Goal: Information Seeking & Learning: Learn about a topic

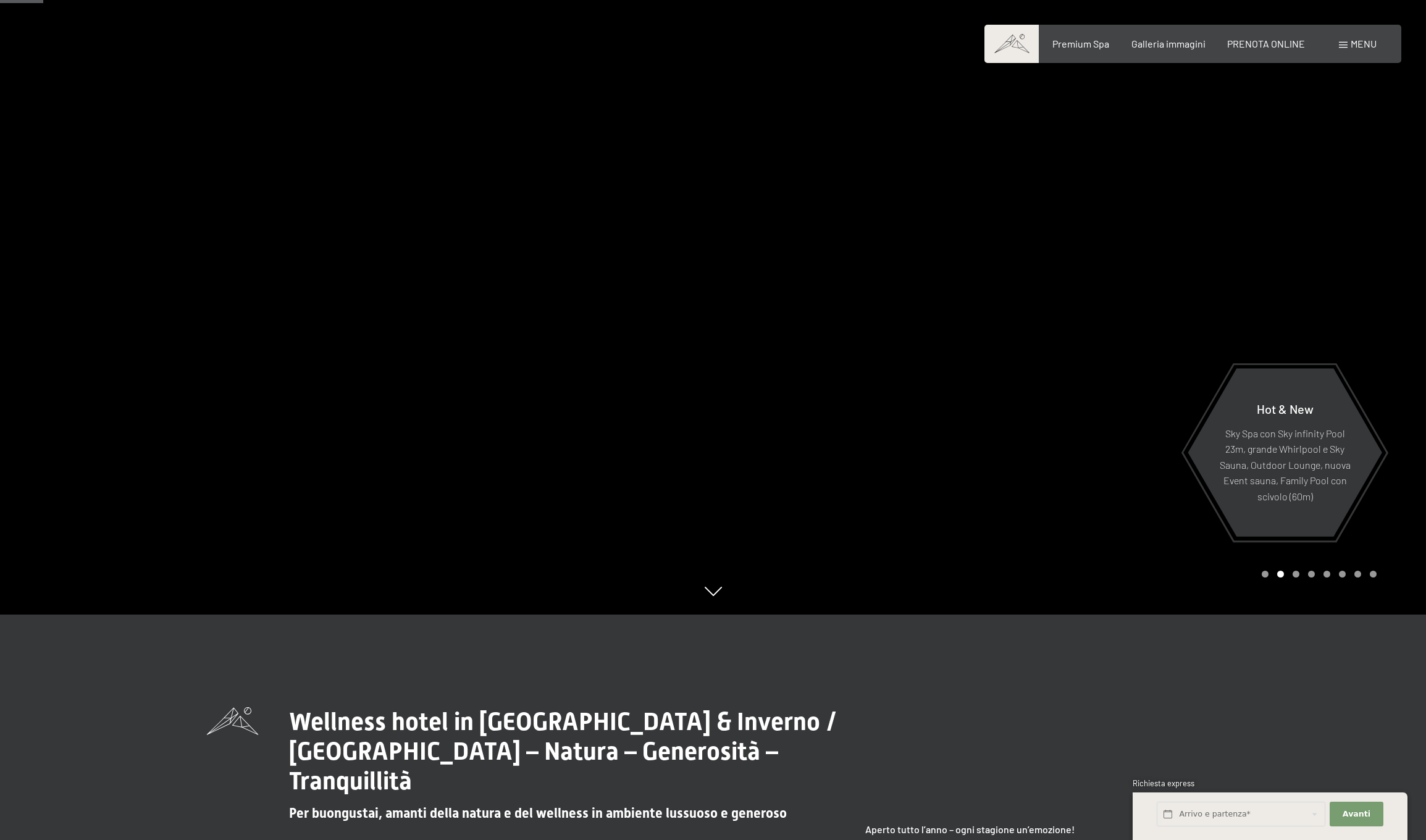
click at [1348, 50] on div "Menu" at bounding box center [1358, 43] width 38 height 13
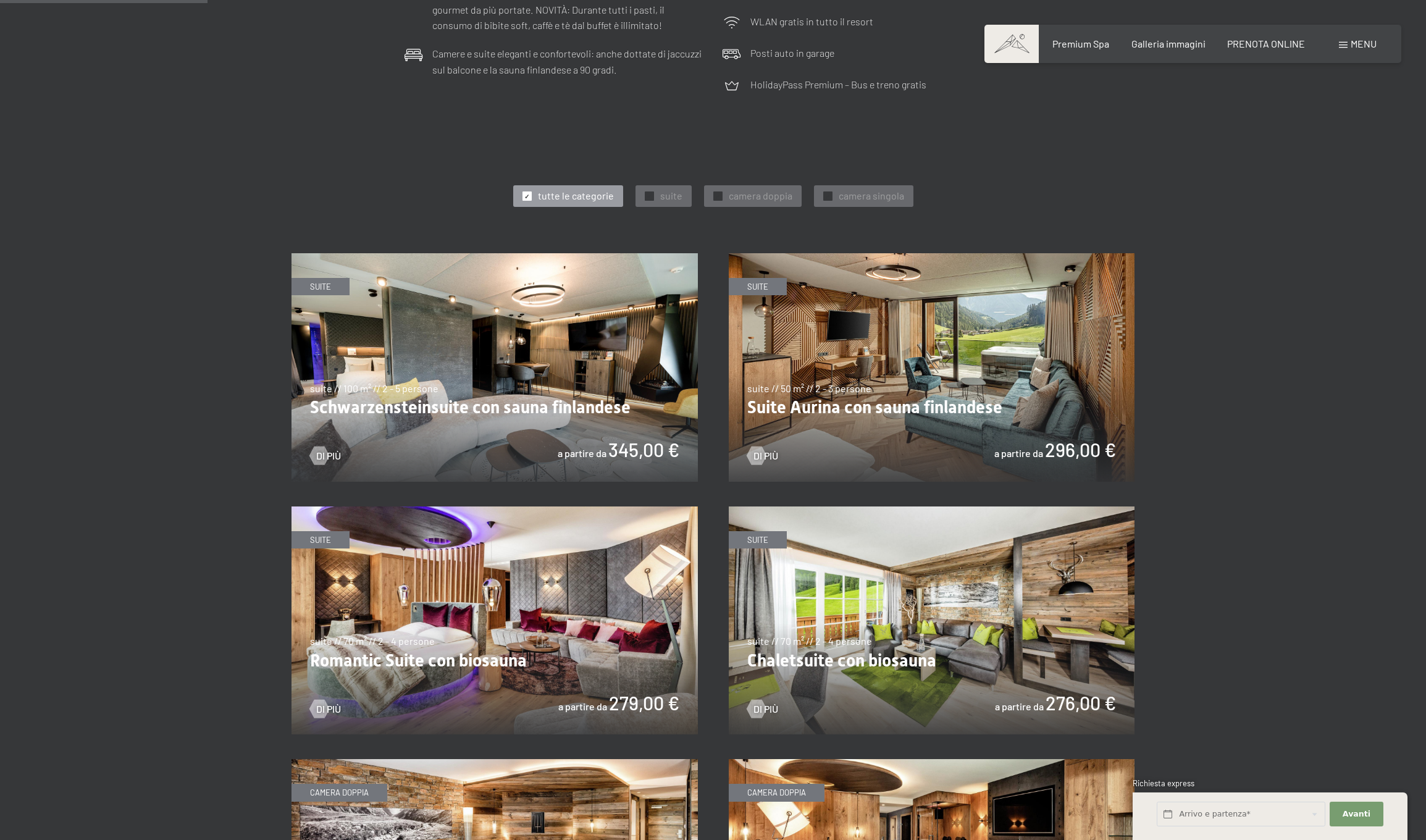
scroll to position [559, 0]
click at [523, 422] on img at bounding box center [495, 366] width 406 height 228
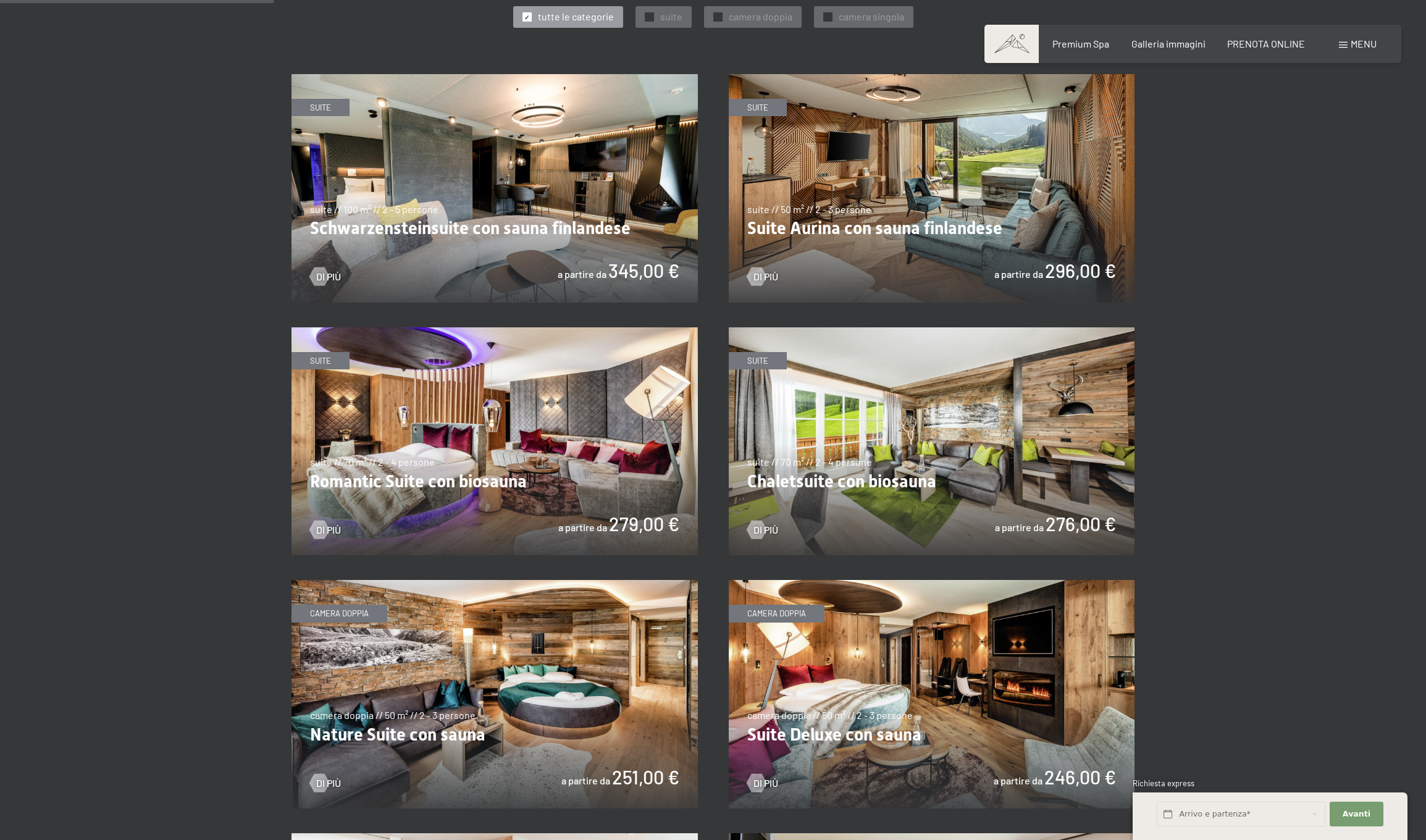
scroll to position [740, 0]
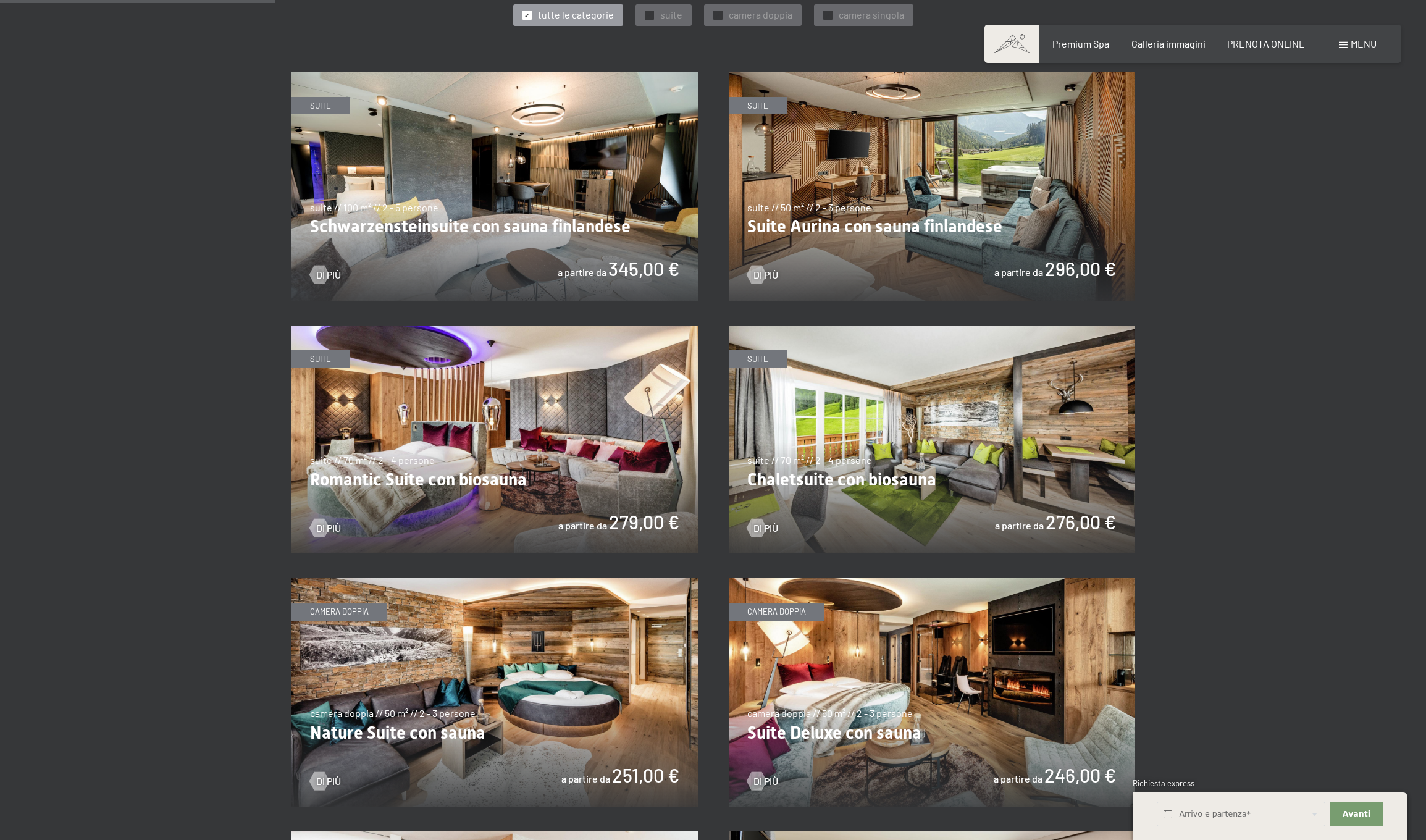
click at [538, 497] on img at bounding box center [495, 439] width 406 height 228
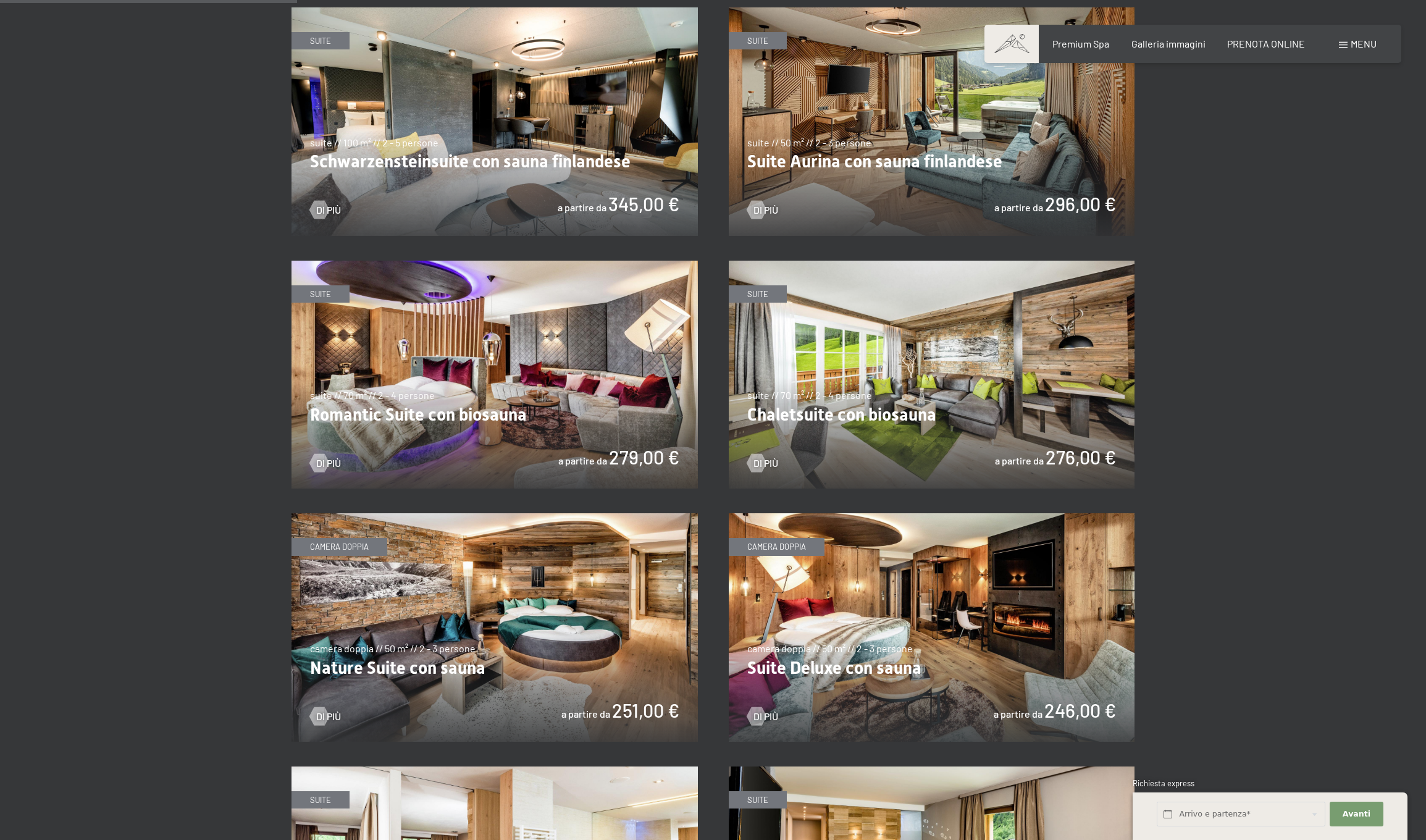
scroll to position [805, 0]
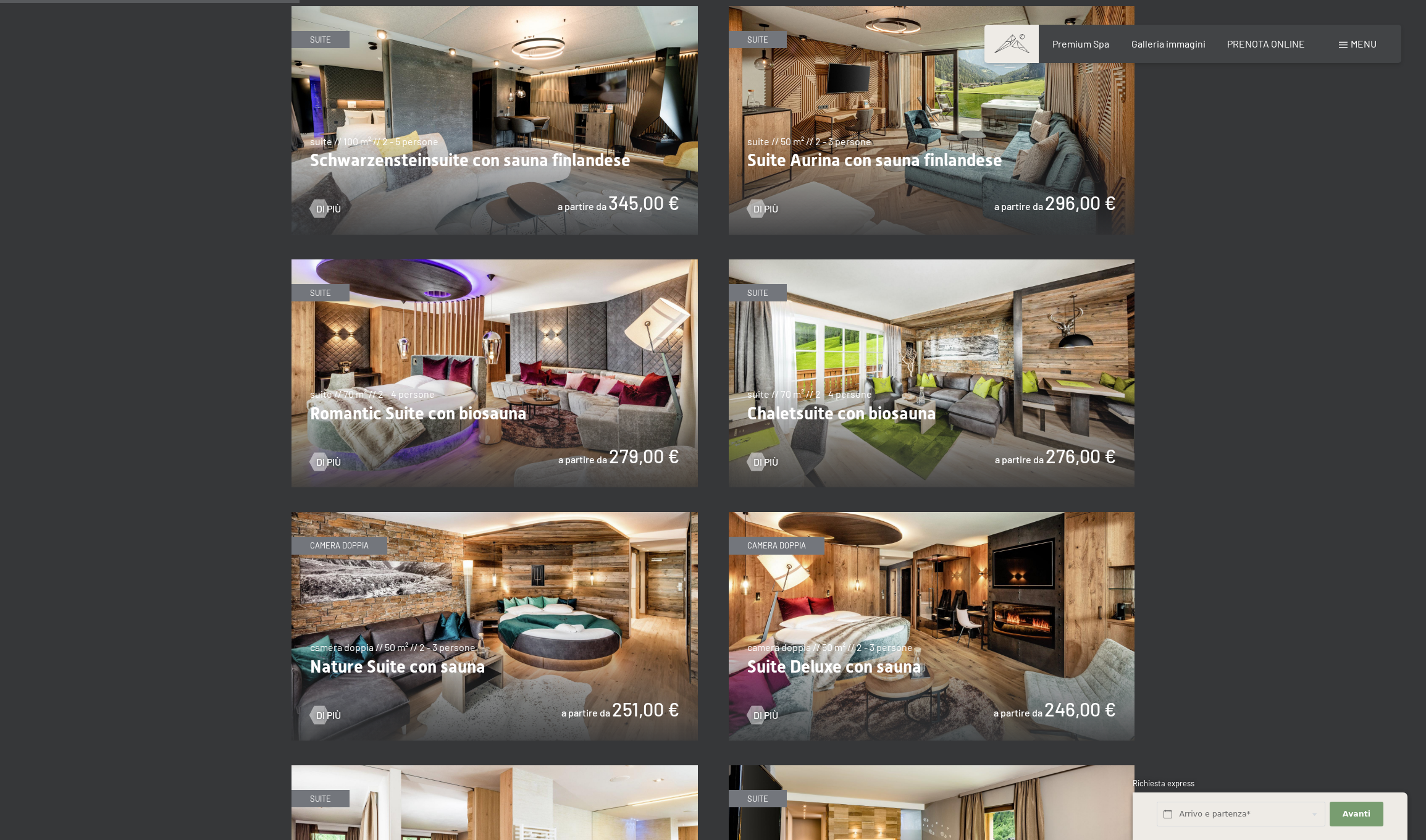
click at [919, 411] on img at bounding box center [932, 373] width 406 height 228
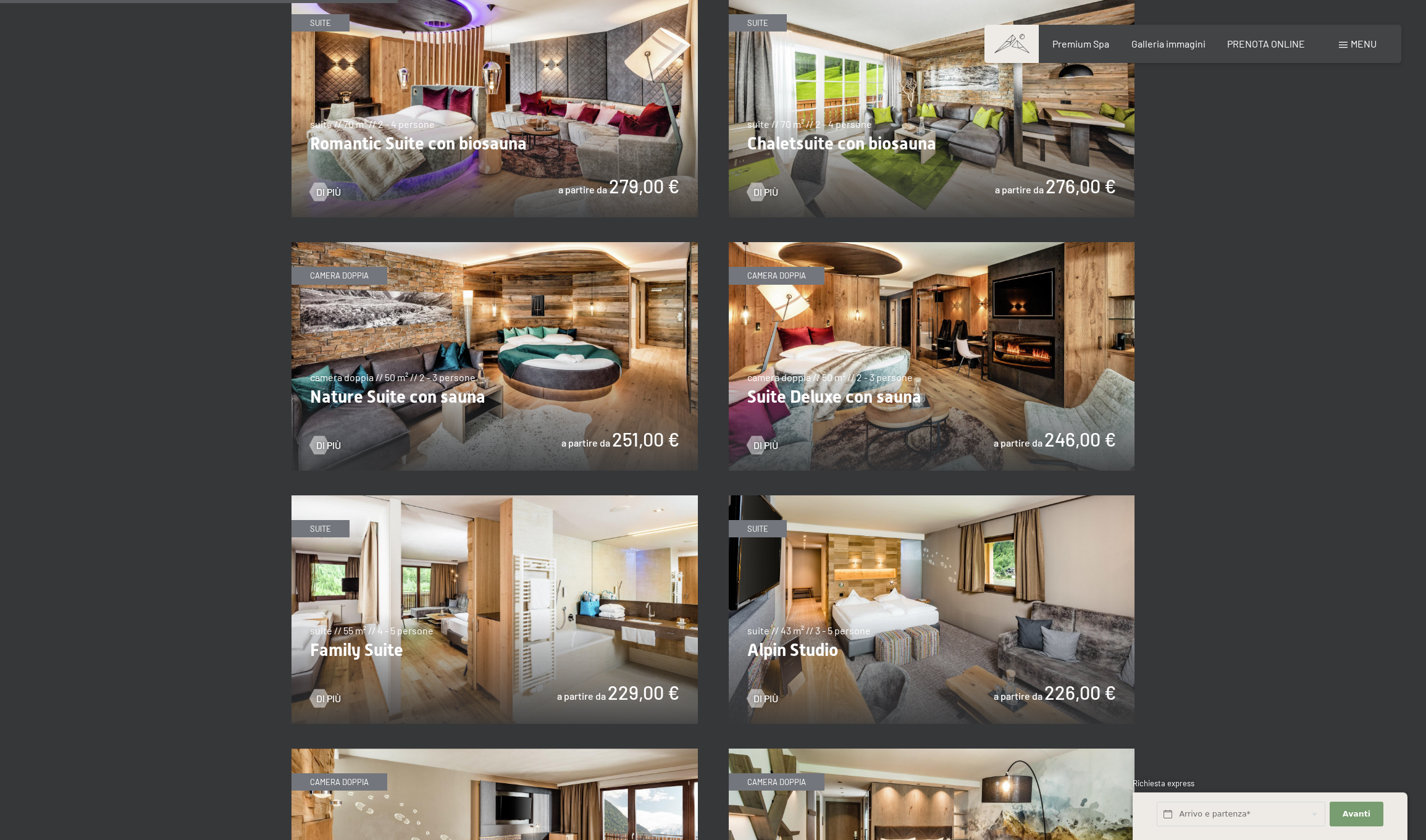
scroll to position [1077, 0]
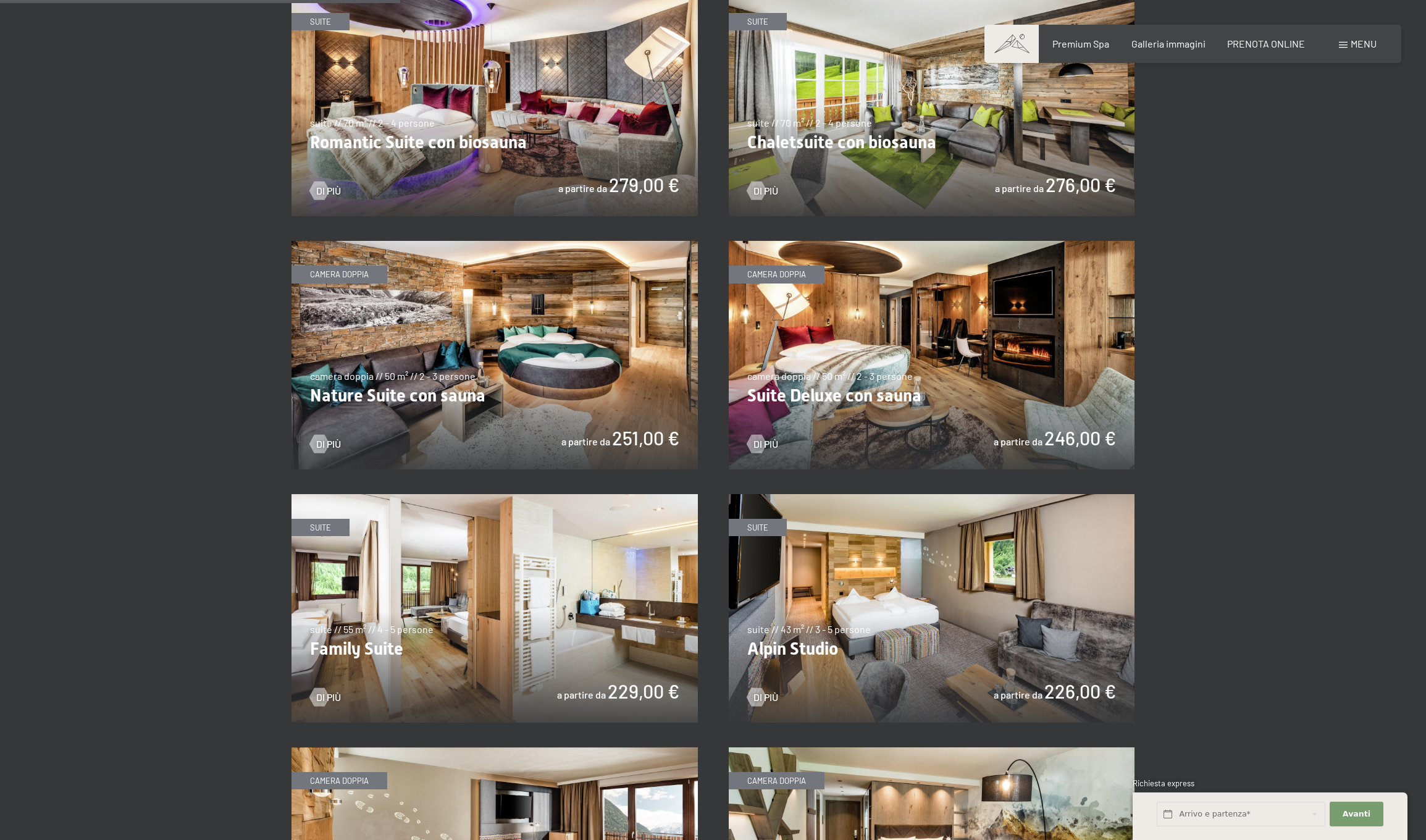
click at [459, 622] on img at bounding box center [495, 608] width 406 height 228
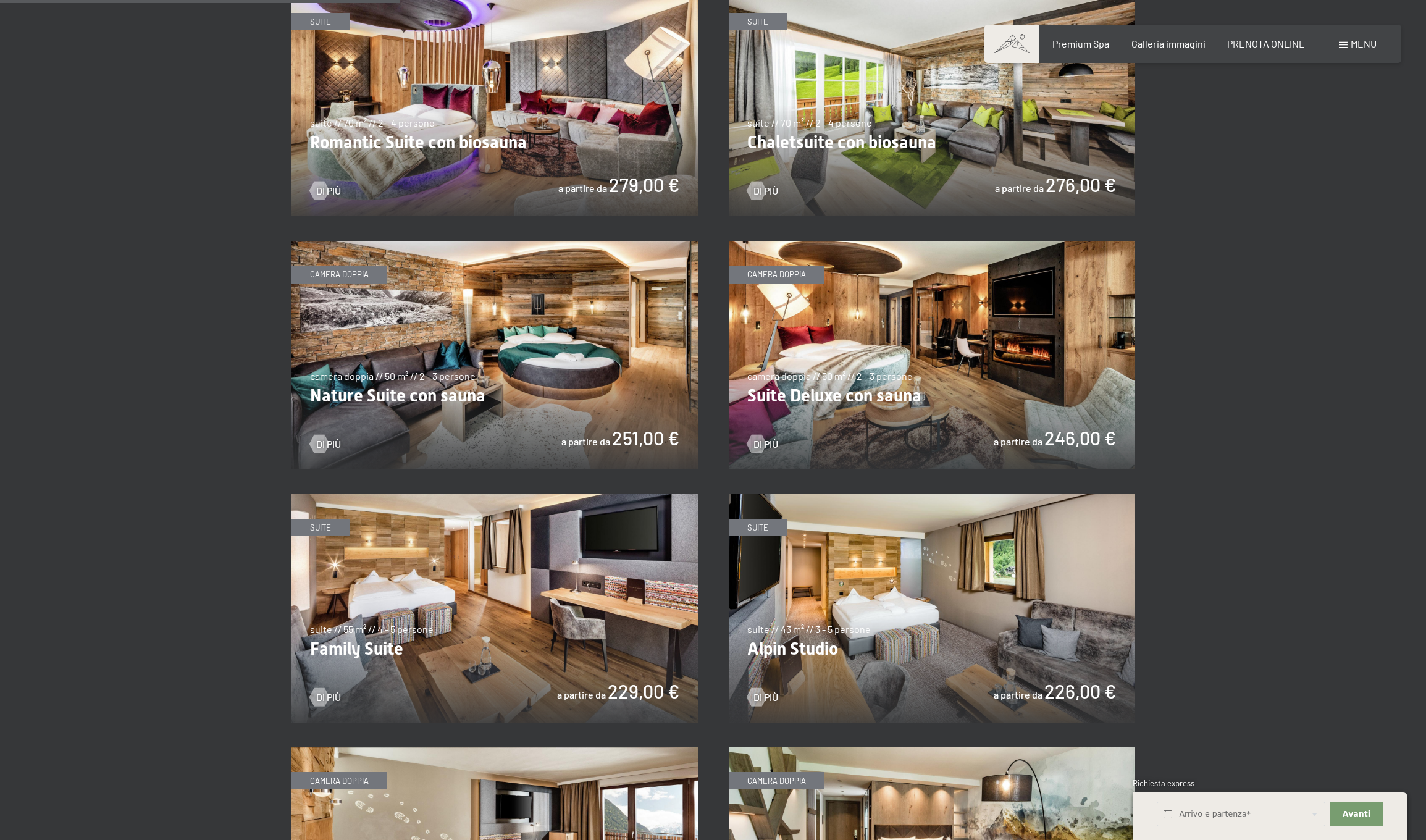
click at [445, 608] on img at bounding box center [495, 608] width 406 height 228
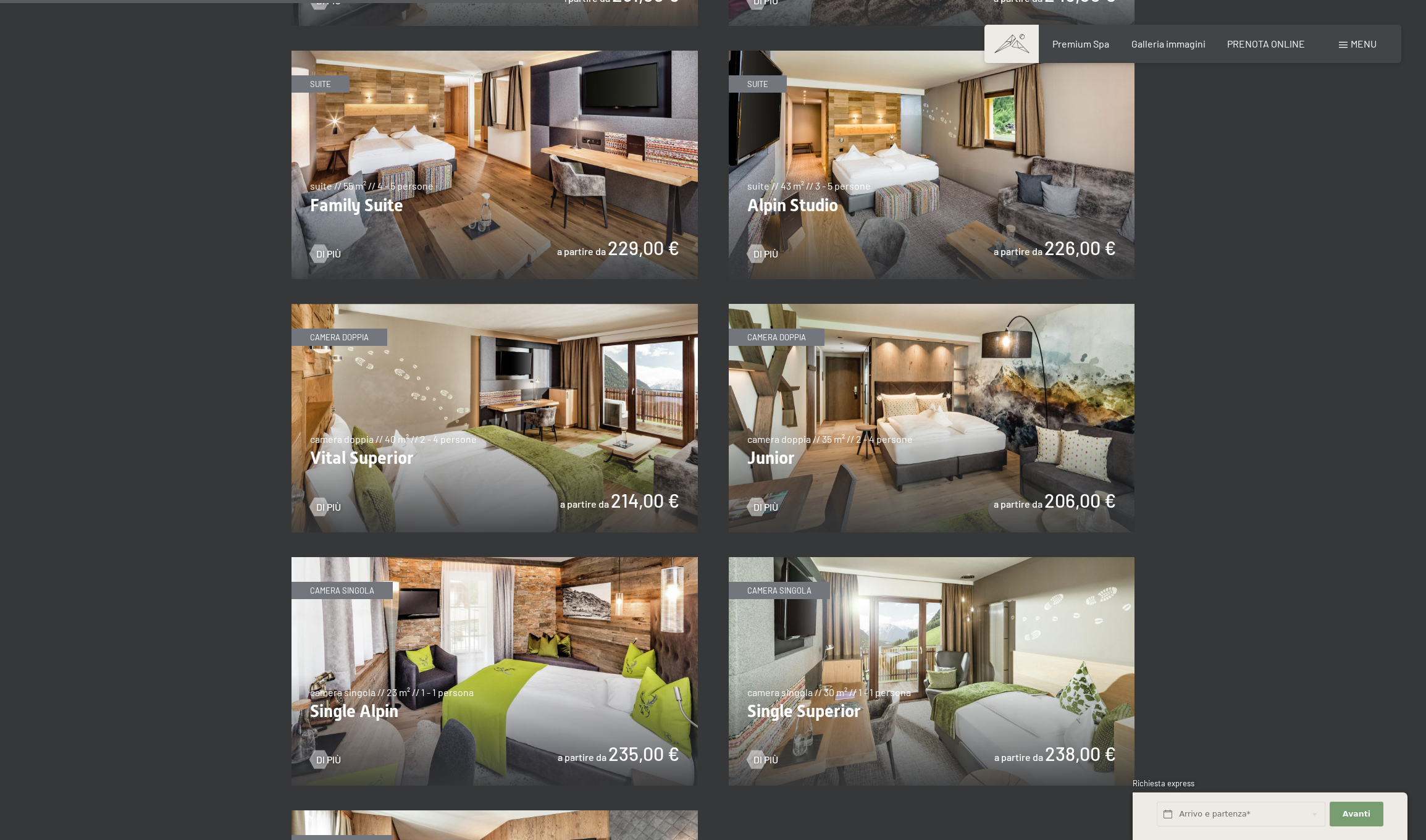
scroll to position [1519, 0]
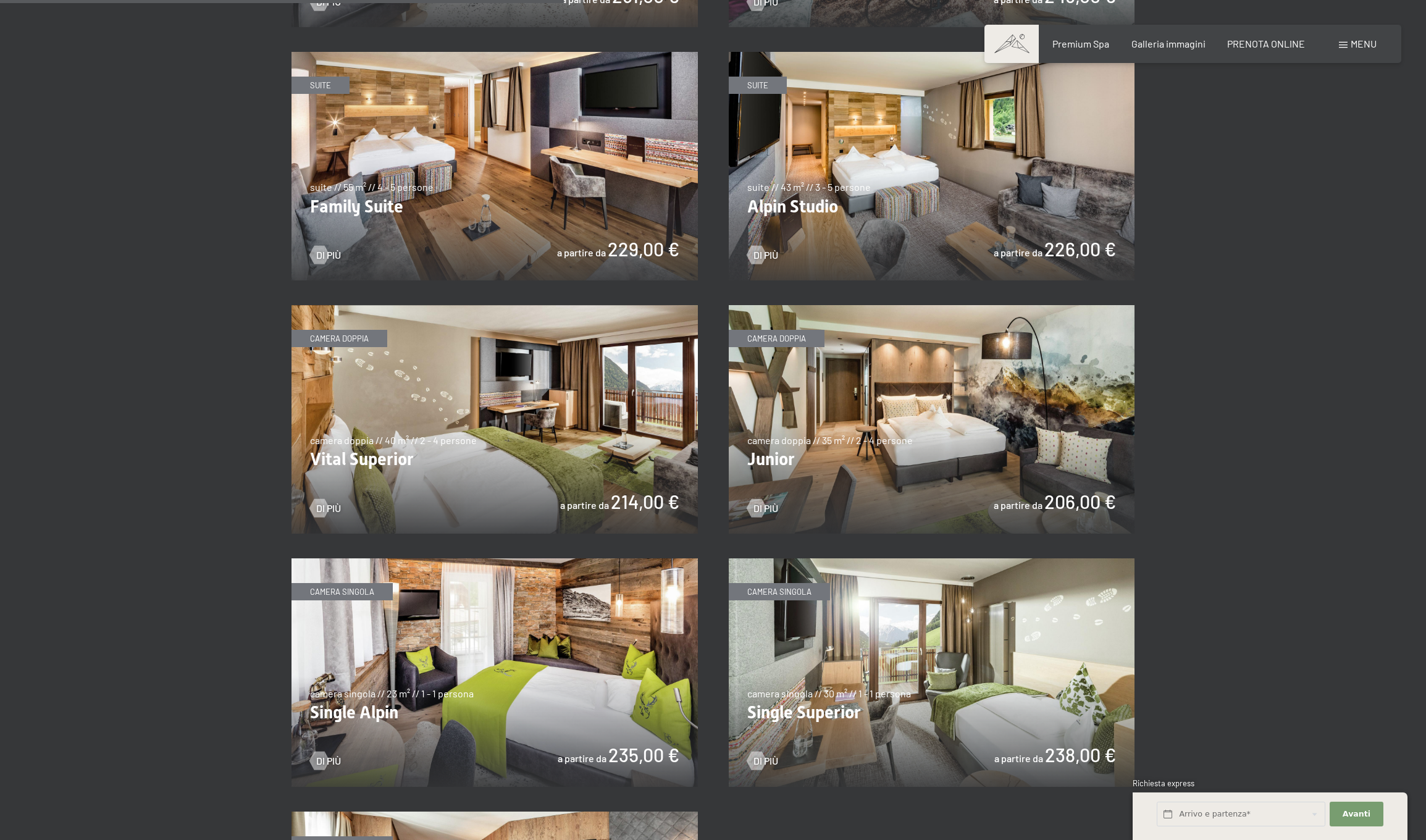
click at [826, 209] on img at bounding box center [932, 165] width 406 height 228
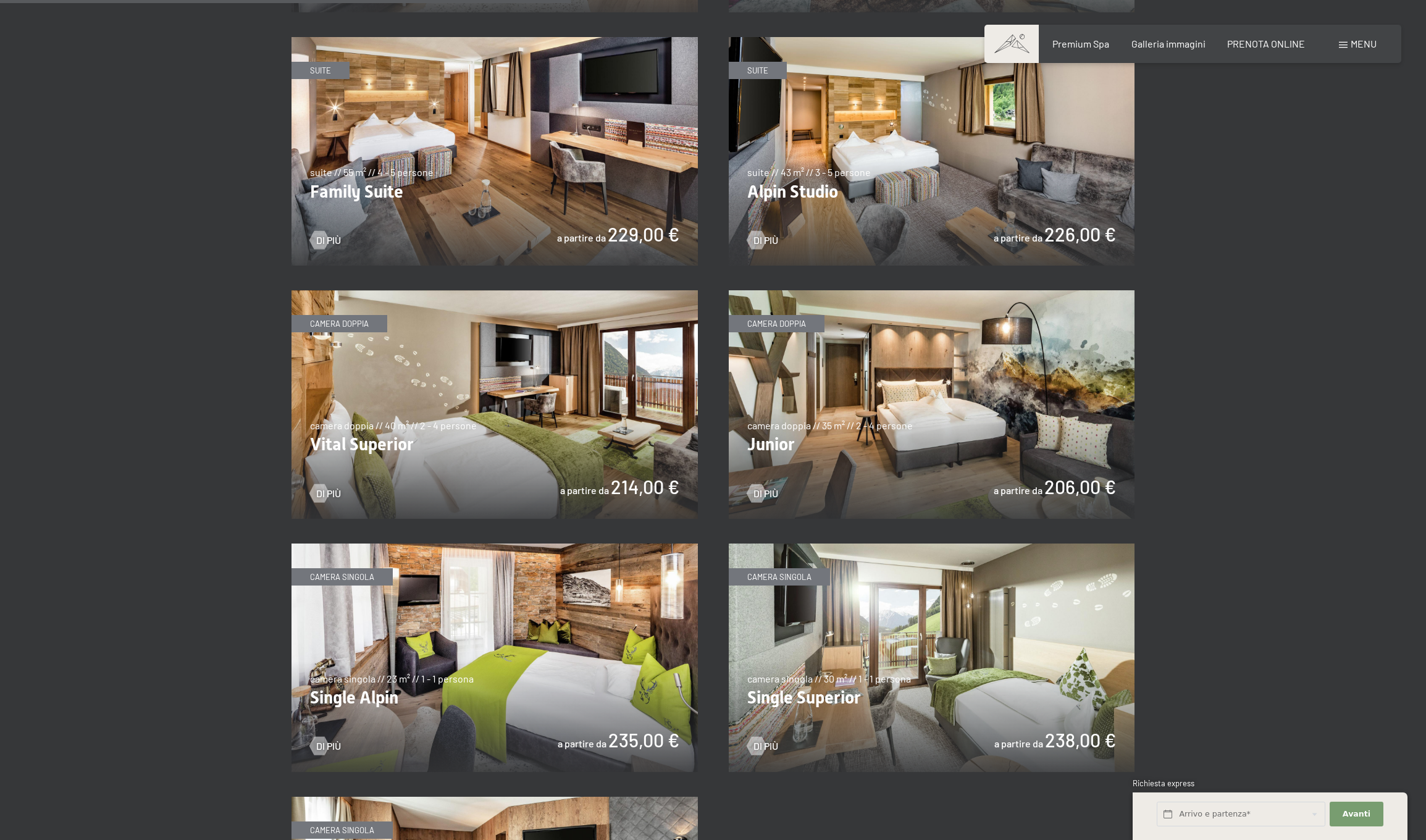
scroll to position [1537, 0]
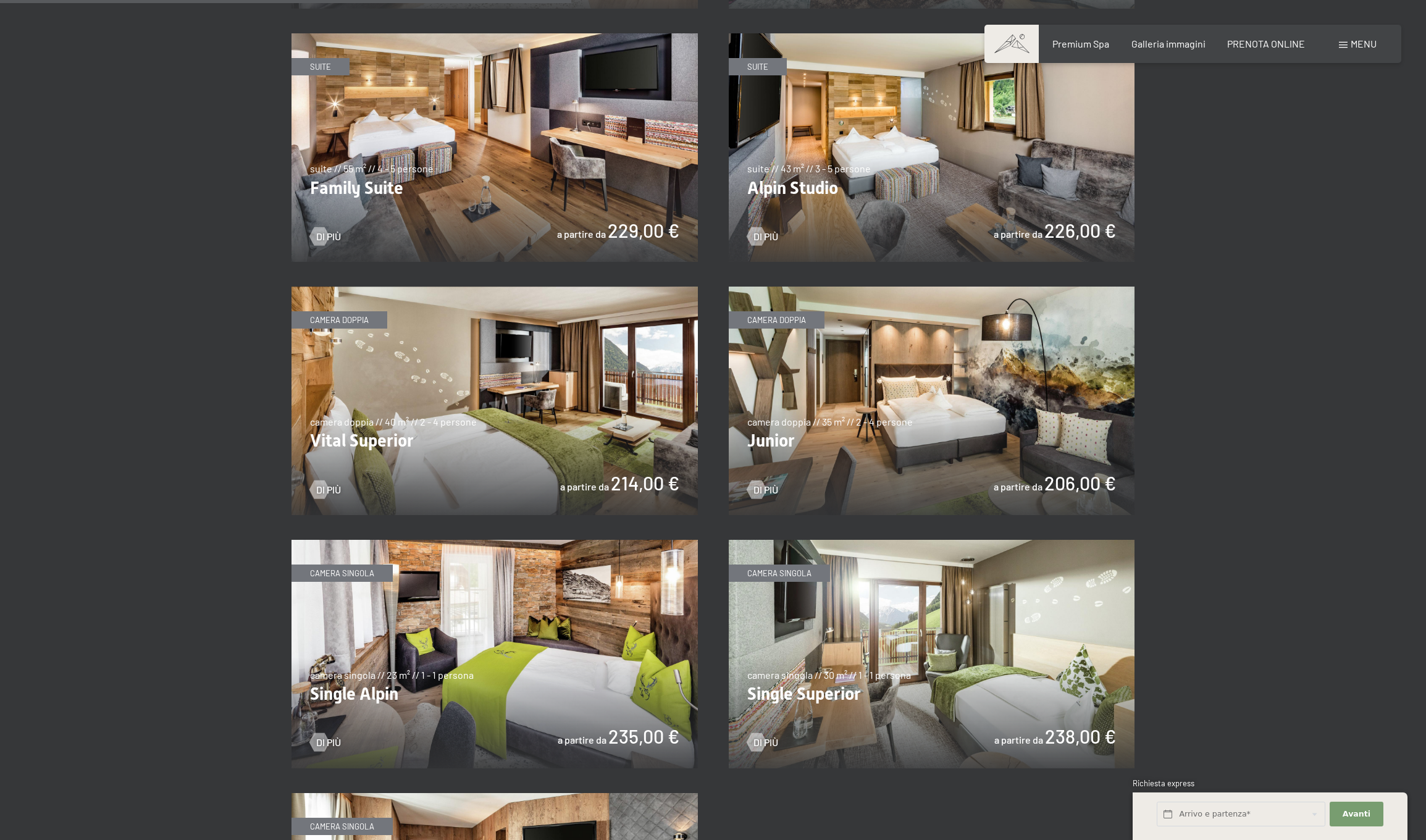
click at [511, 440] on img at bounding box center [495, 400] width 406 height 228
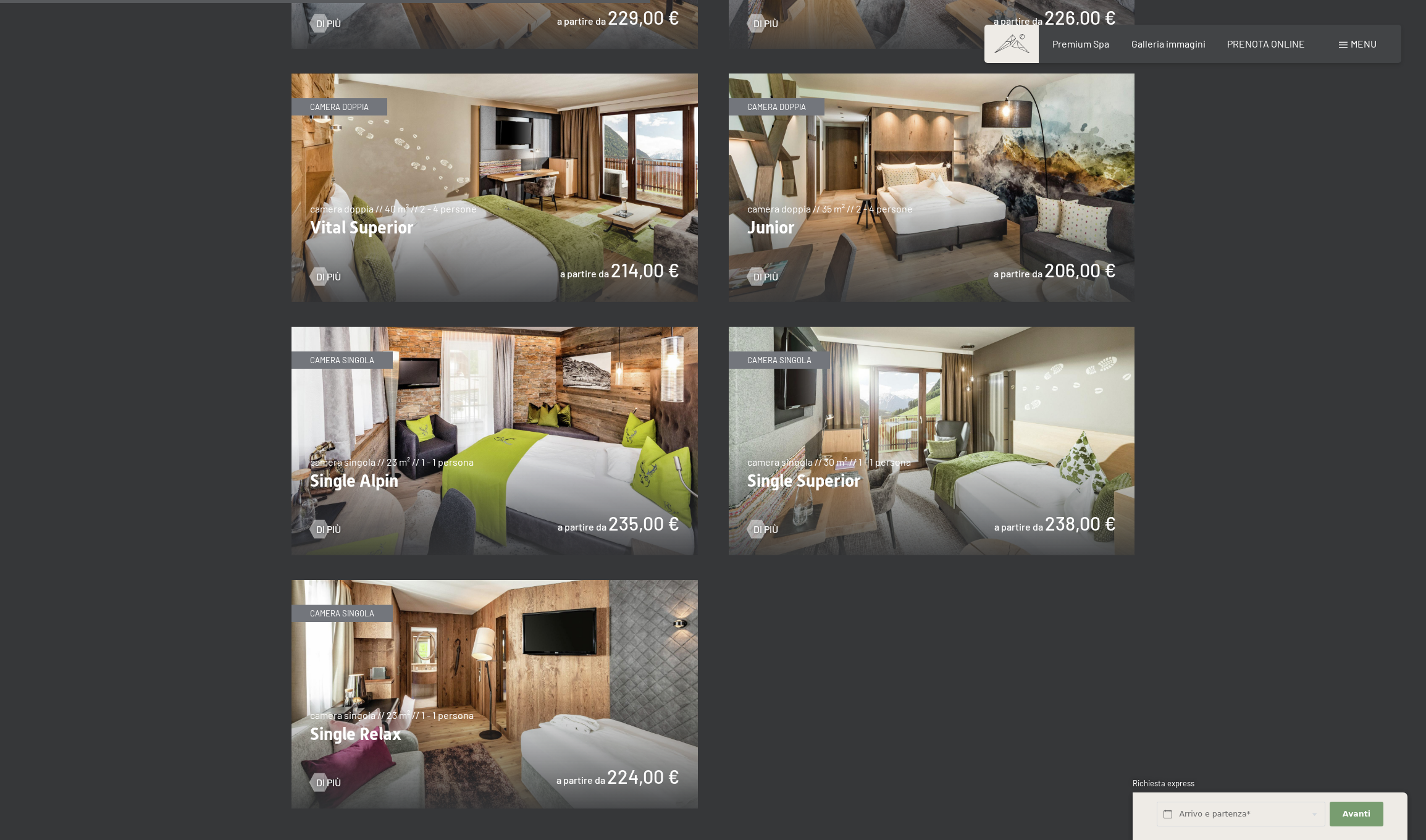
scroll to position [1750, 0]
click at [855, 225] on img at bounding box center [932, 187] width 406 height 228
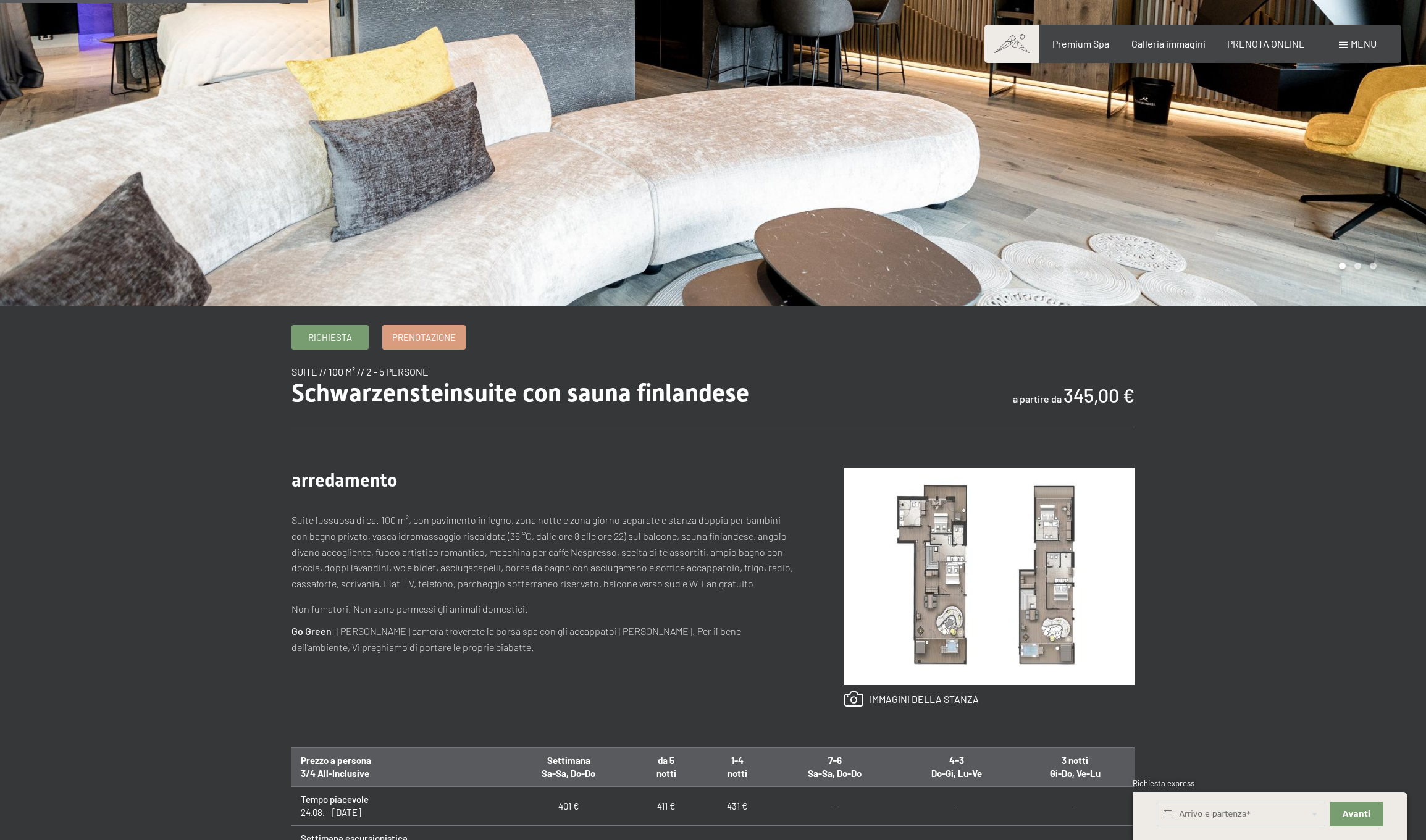
scroll to position [325, 0]
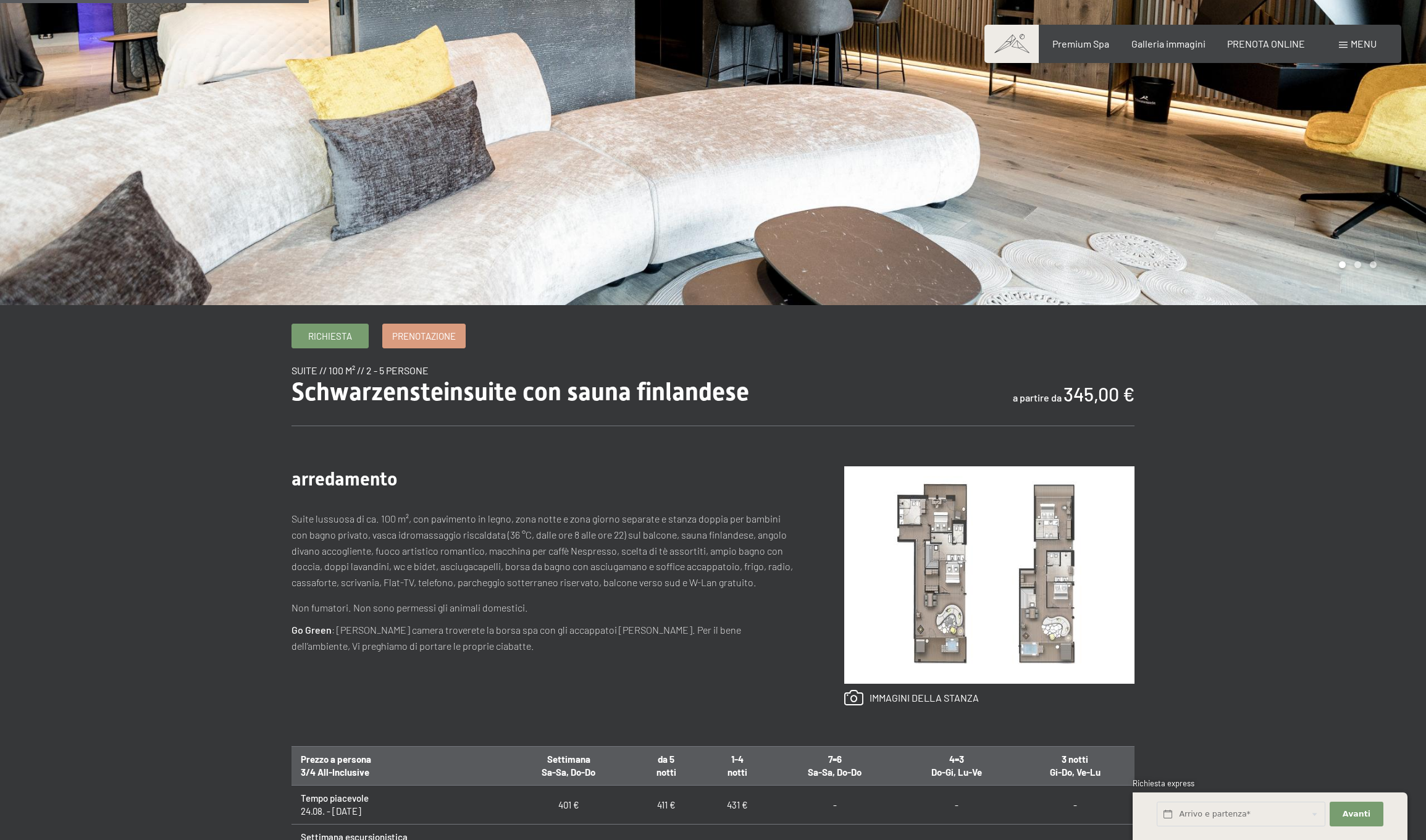
click at [926, 551] on img at bounding box center [989, 574] width 290 height 217
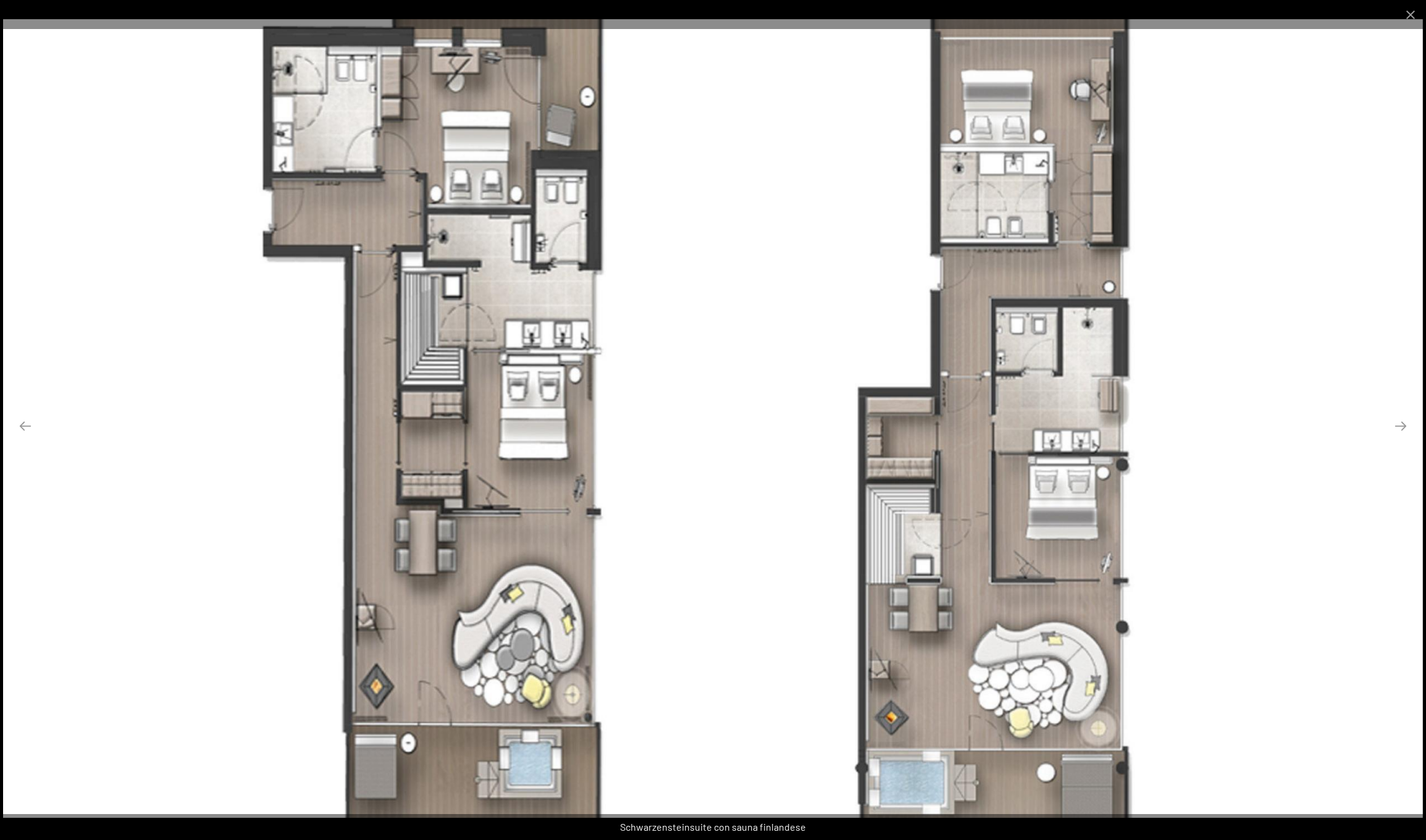
scroll to position [366, 0]
click at [1423, 18] on button "Close gallery" at bounding box center [1410, 14] width 31 height 29
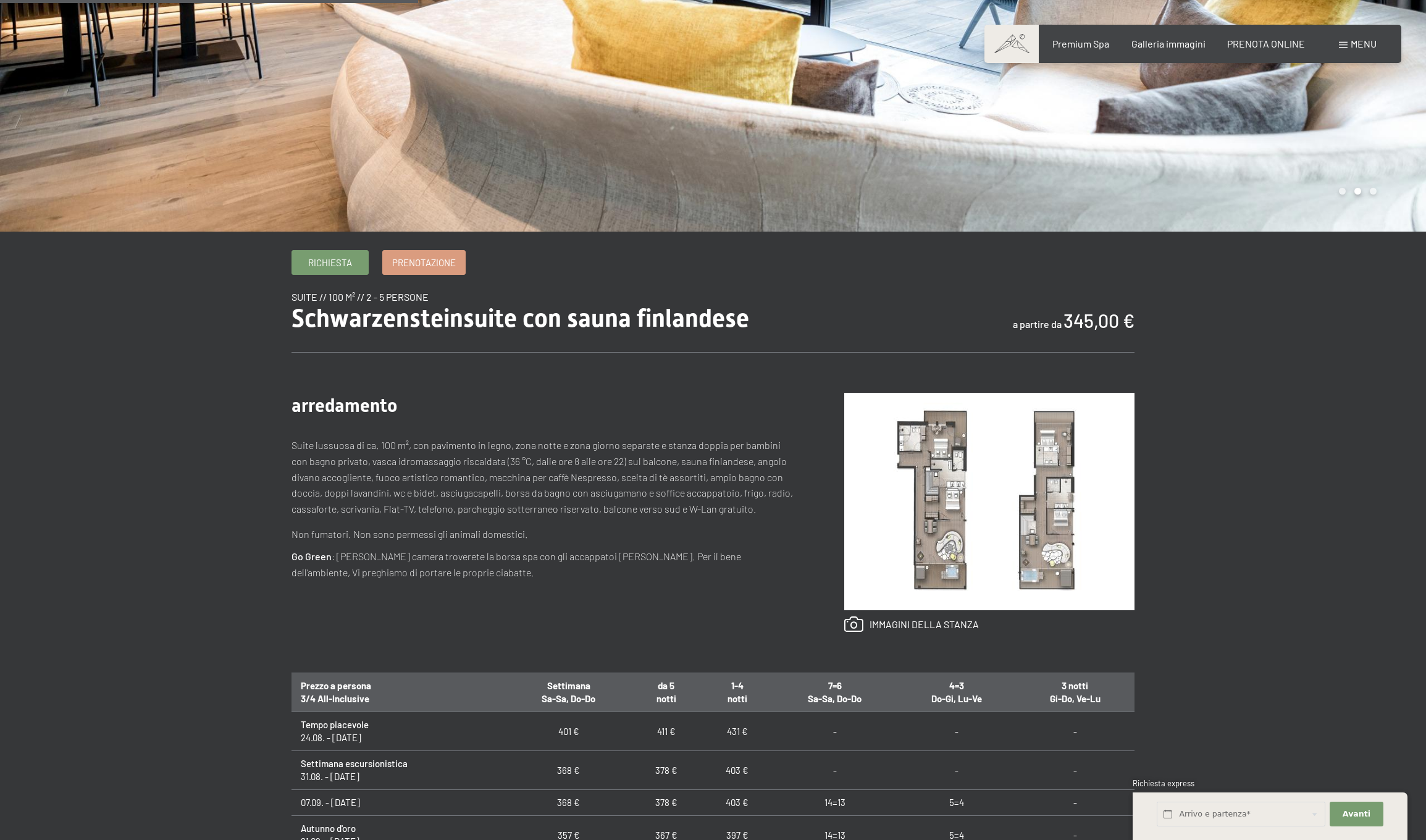
scroll to position [440, 0]
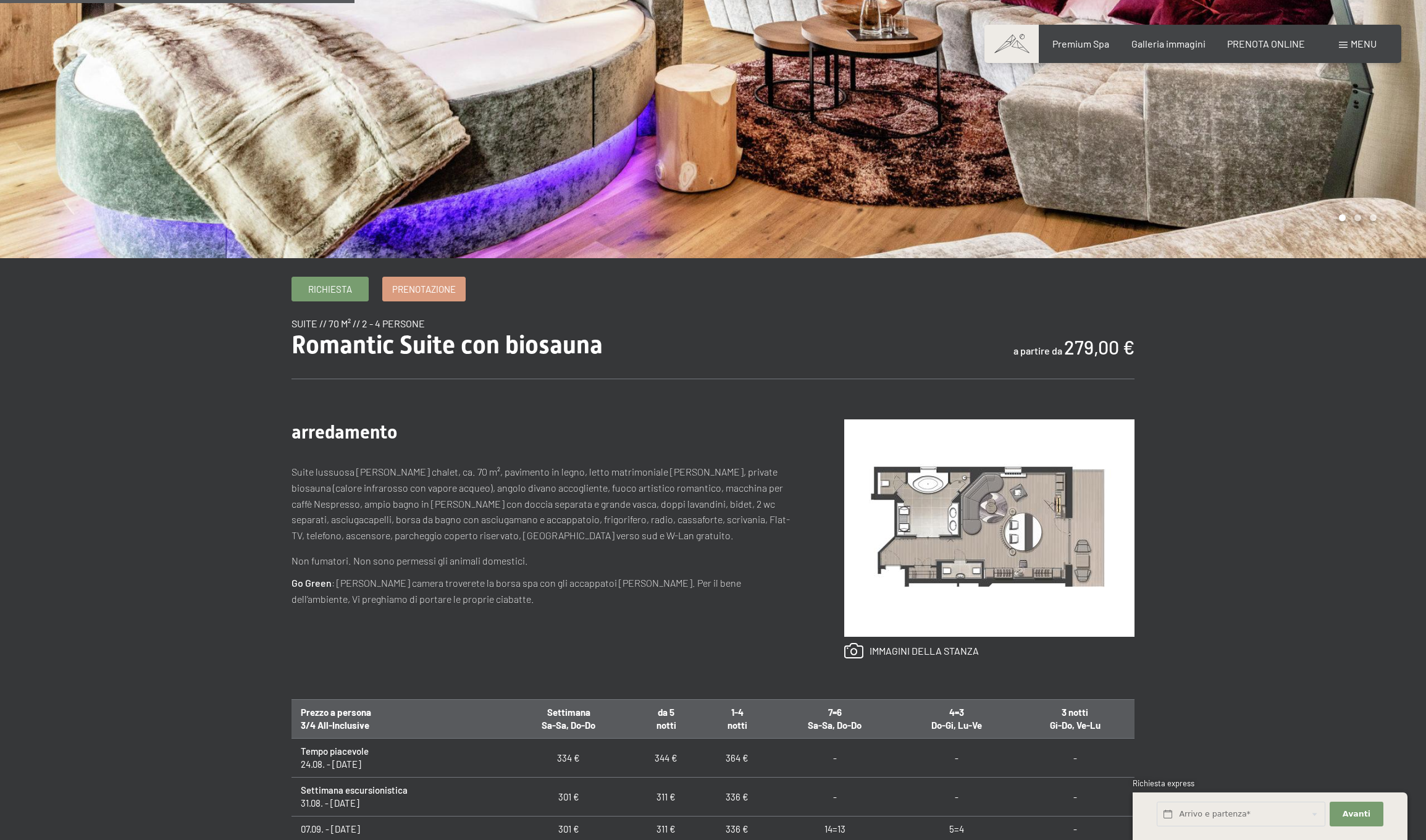
scroll to position [373, 0]
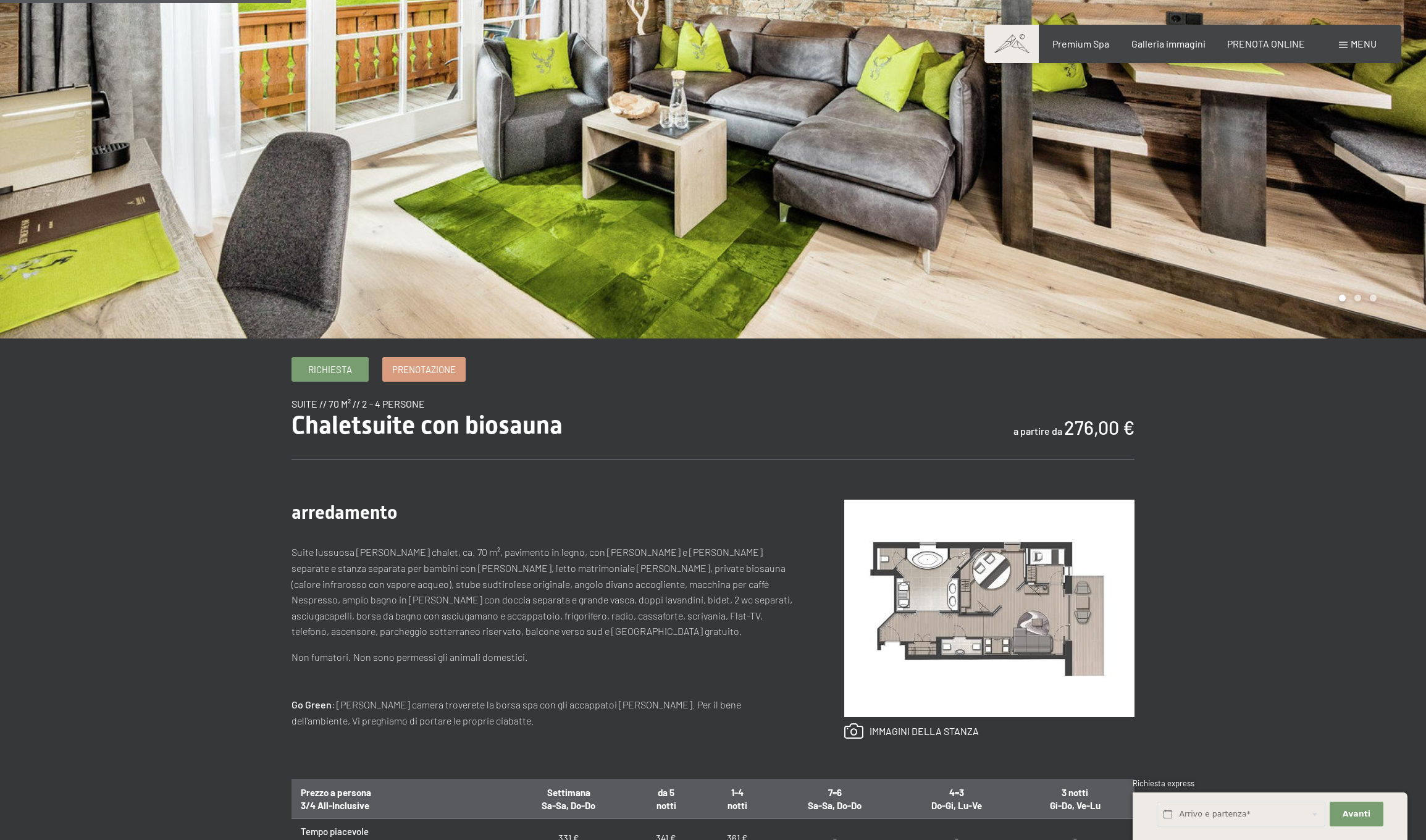
scroll to position [309, 0]
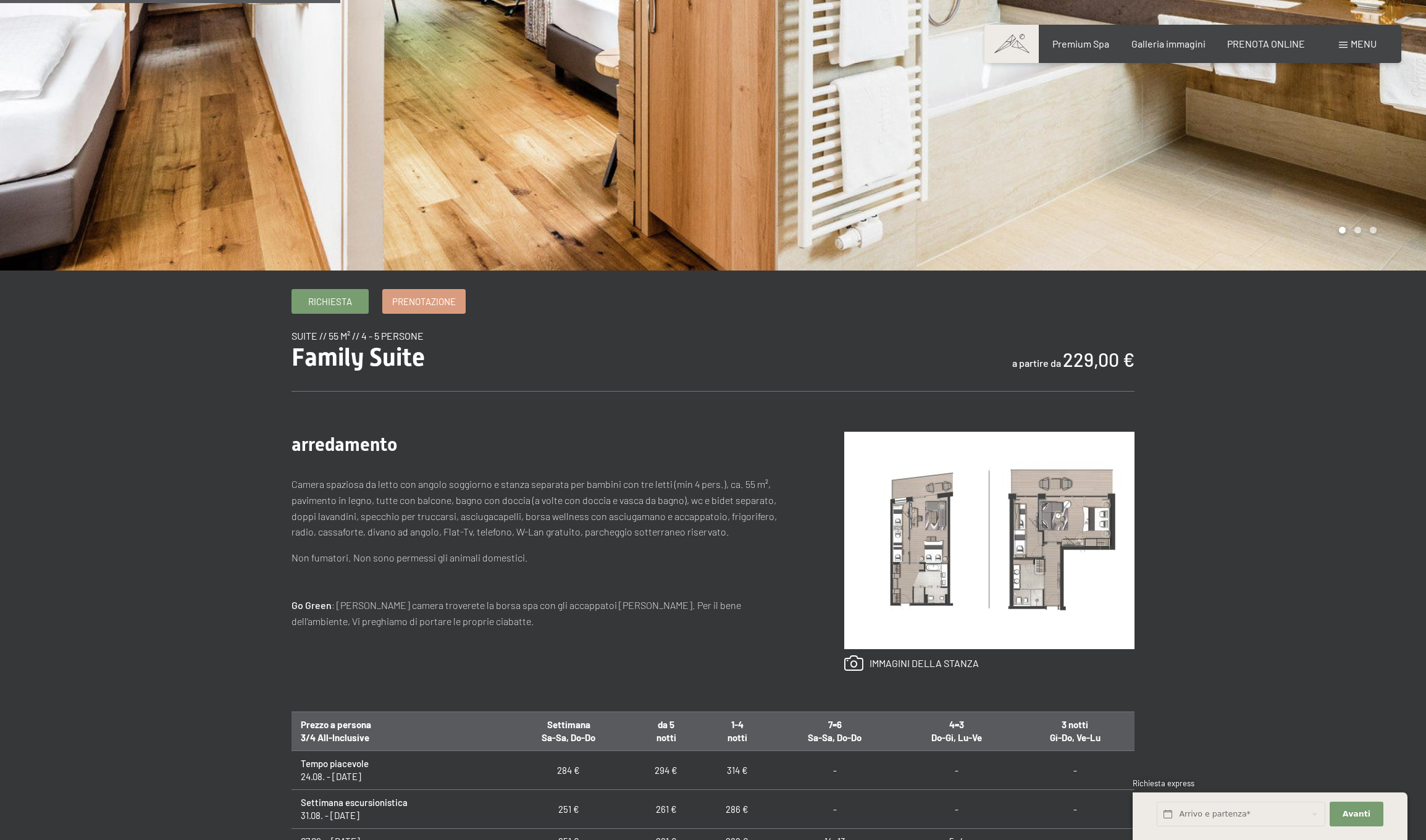
scroll to position [361, 0]
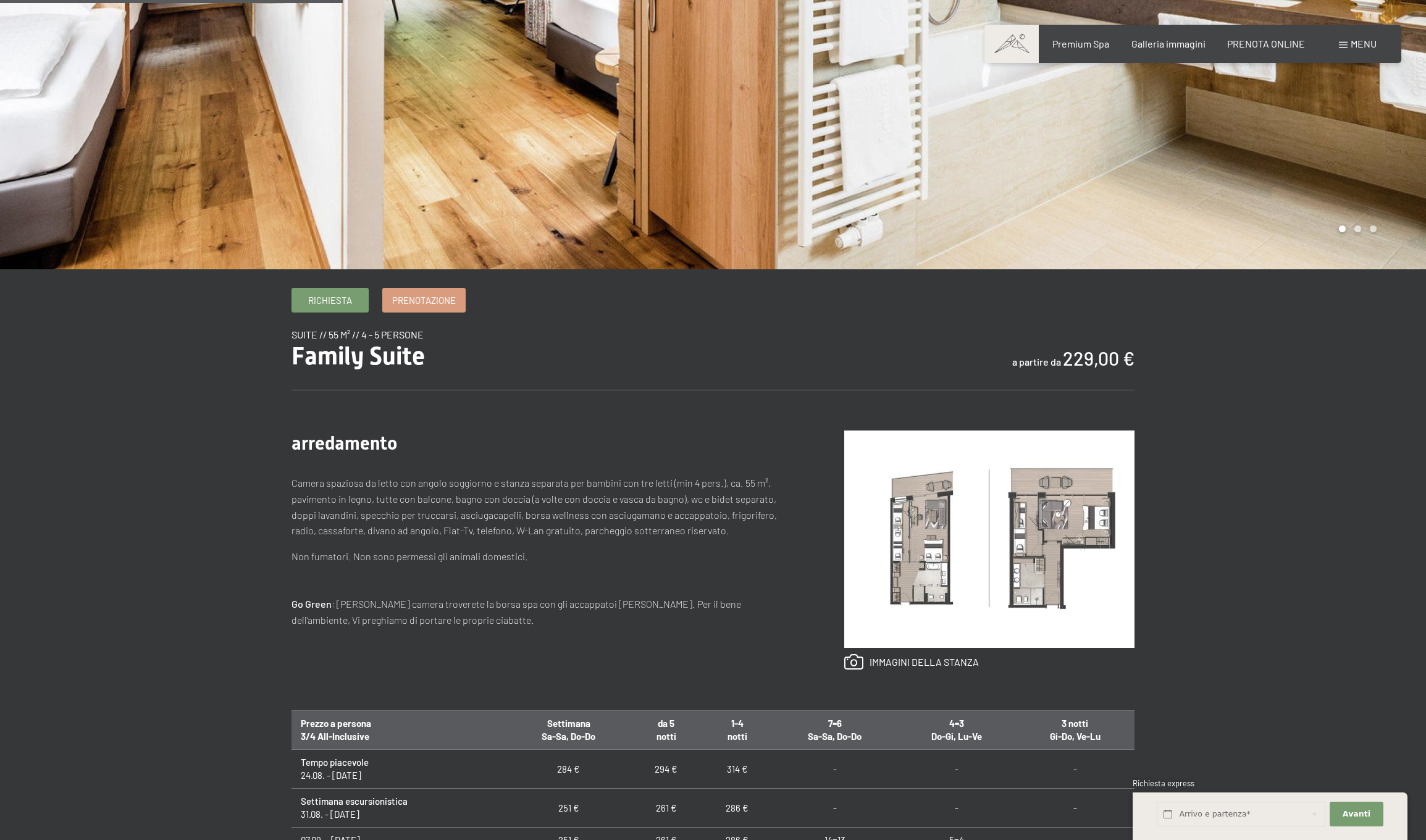
click at [912, 573] on img at bounding box center [989, 539] width 290 height 217
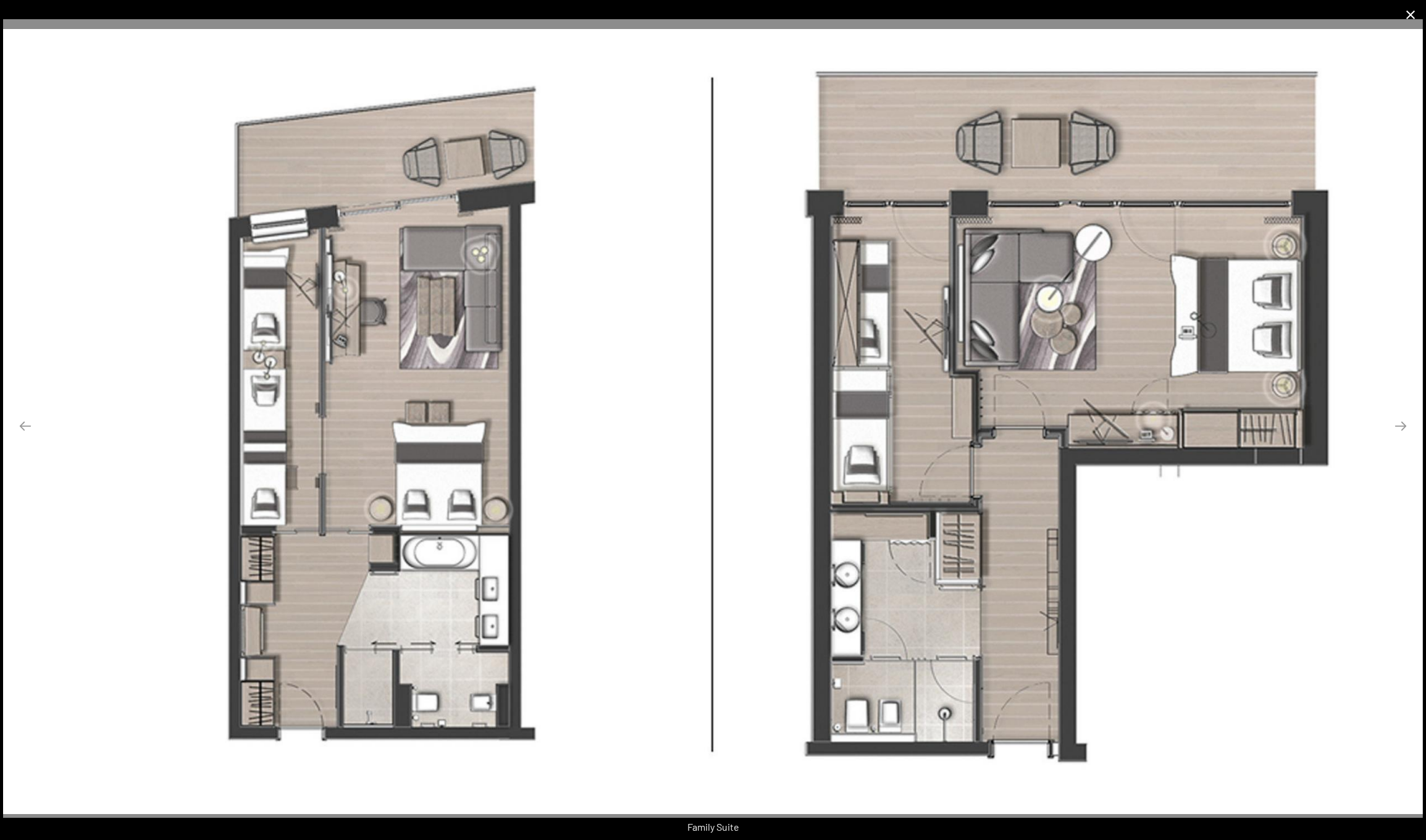
click at [1412, 16] on button "Close gallery" at bounding box center [1410, 14] width 31 height 29
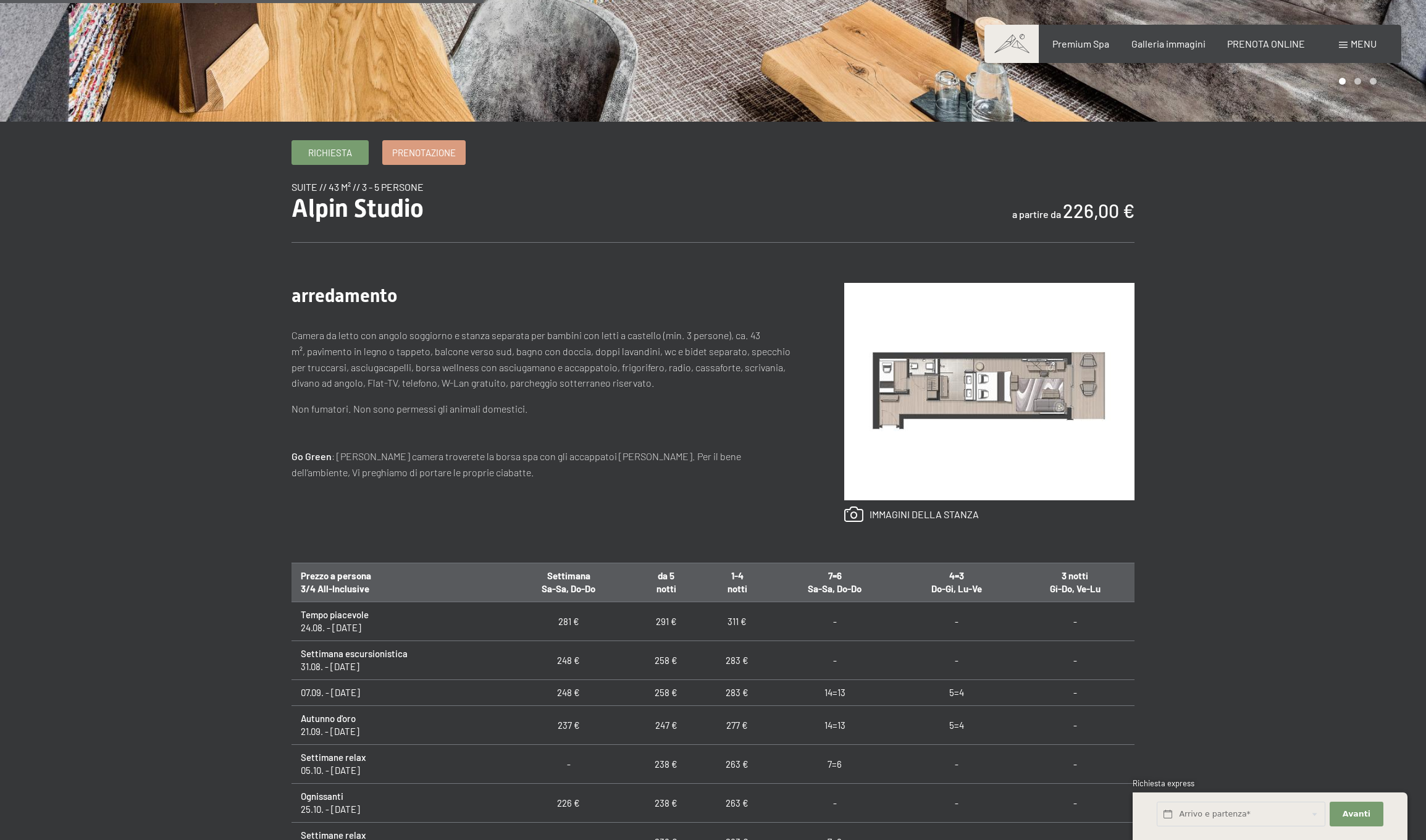
click at [977, 384] on img at bounding box center [989, 391] width 290 height 217
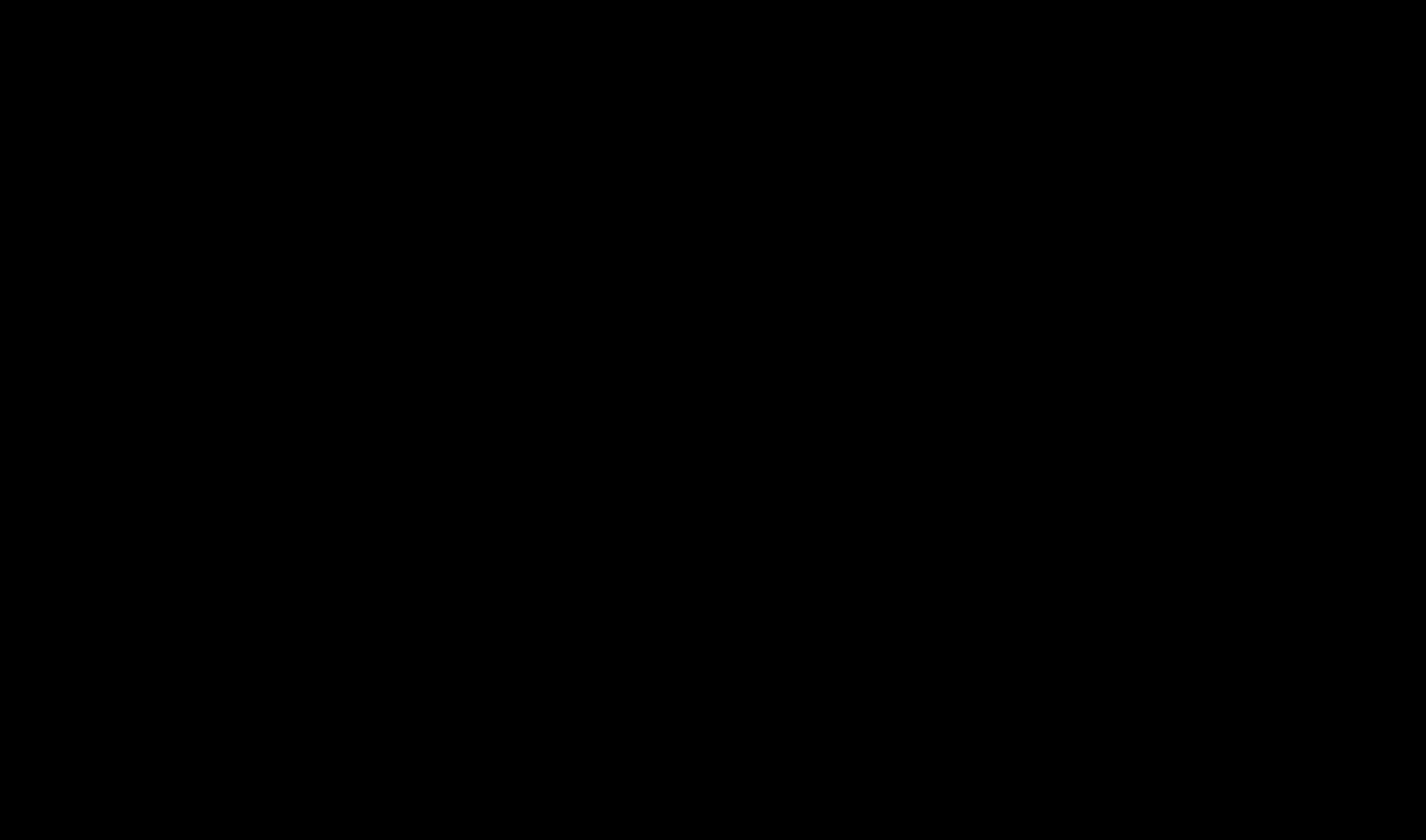
scroll to position [508, 0]
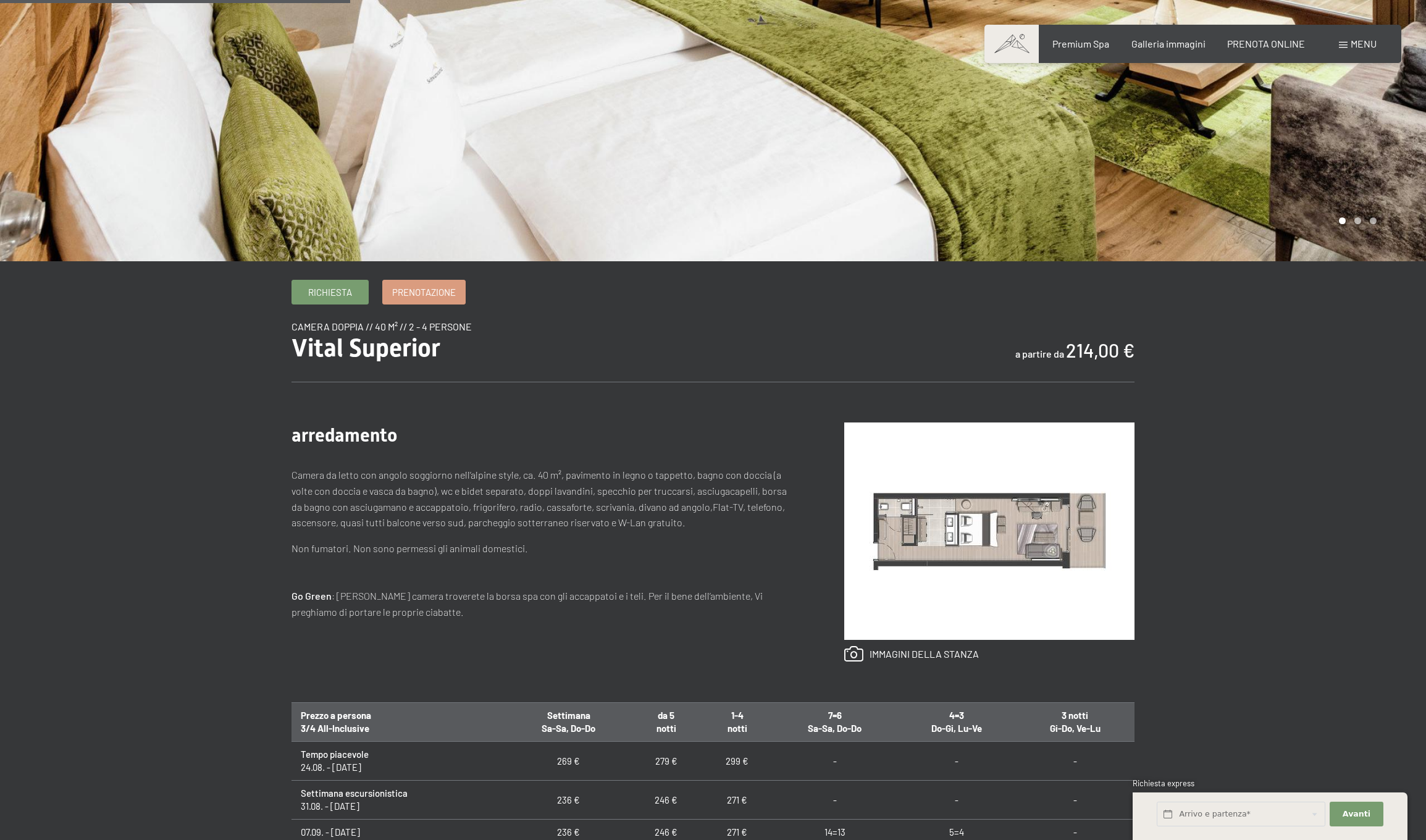
scroll to position [369, 0]
click at [925, 539] on img at bounding box center [989, 530] width 290 height 217
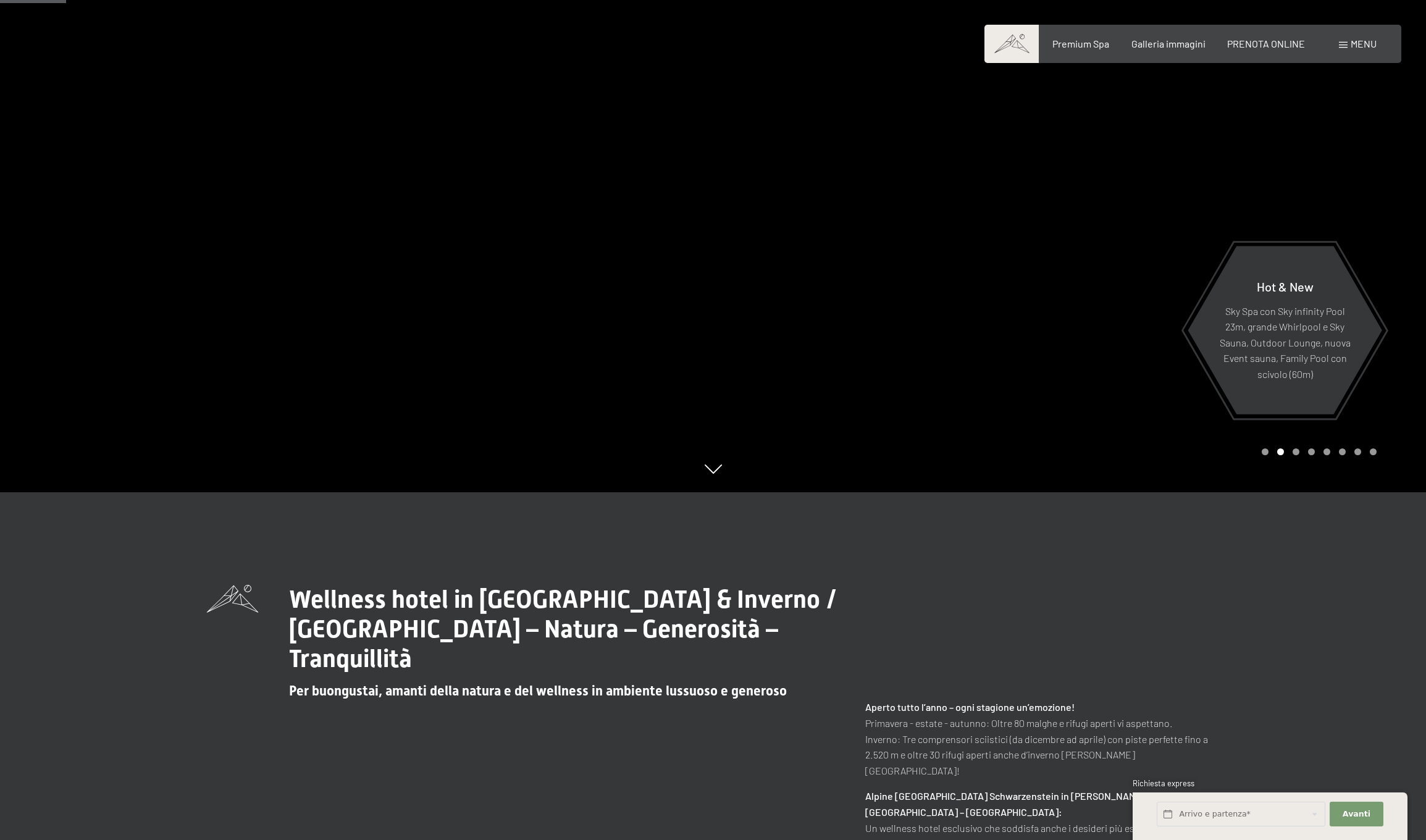
scroll to position [349, 0]
